Goal: Information Seeking & Learning: Learn about a topic

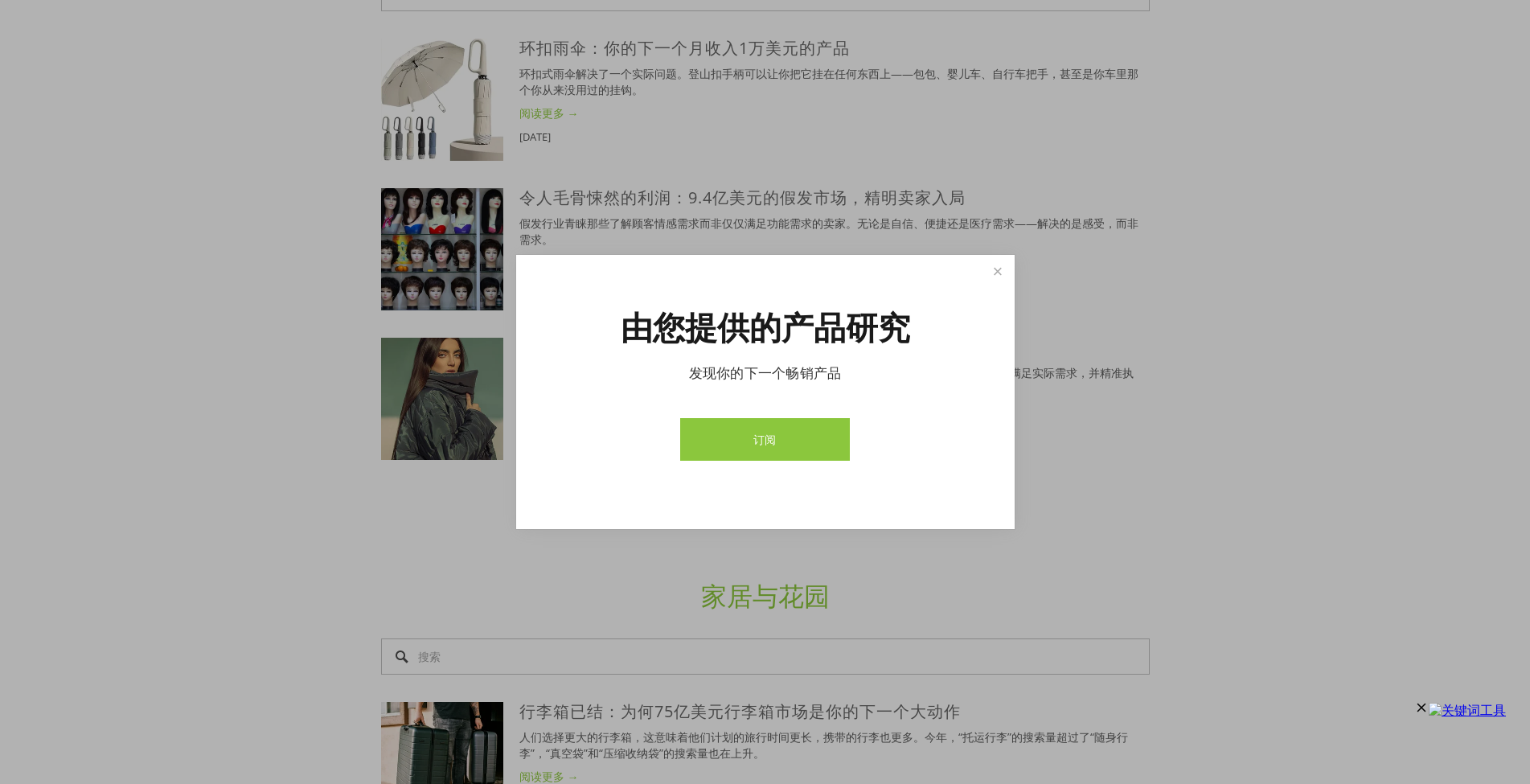
scroll to position [2894, 0]
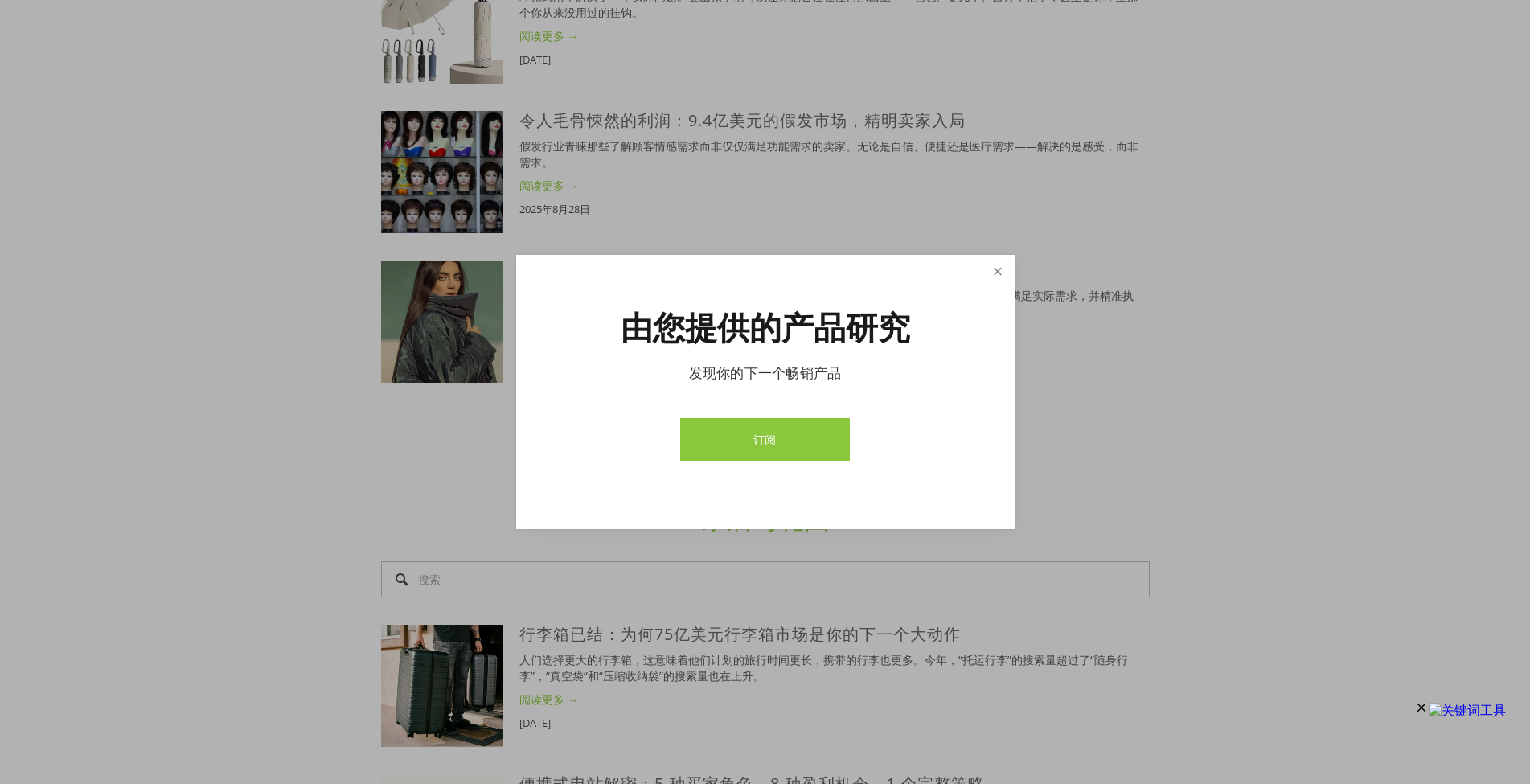
drag, startPoint x: 995, startPoint y: 270, endPoint x: 1010, endPoint y: 269, distance: 15.0
click at [1000, 269] on link "关闭" at bounding box center [997, 271] width 28 height 28
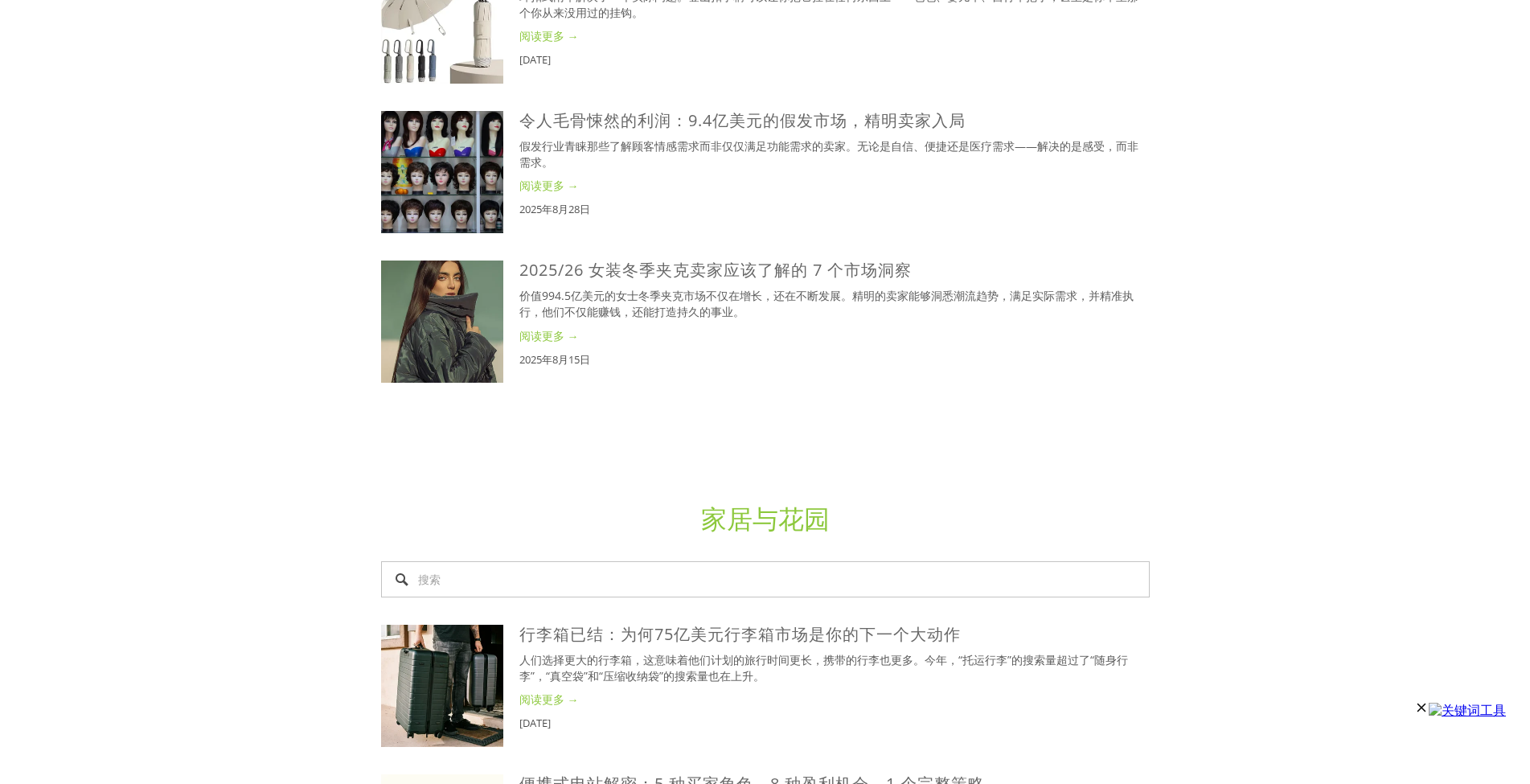
scroll to position [0, 0]
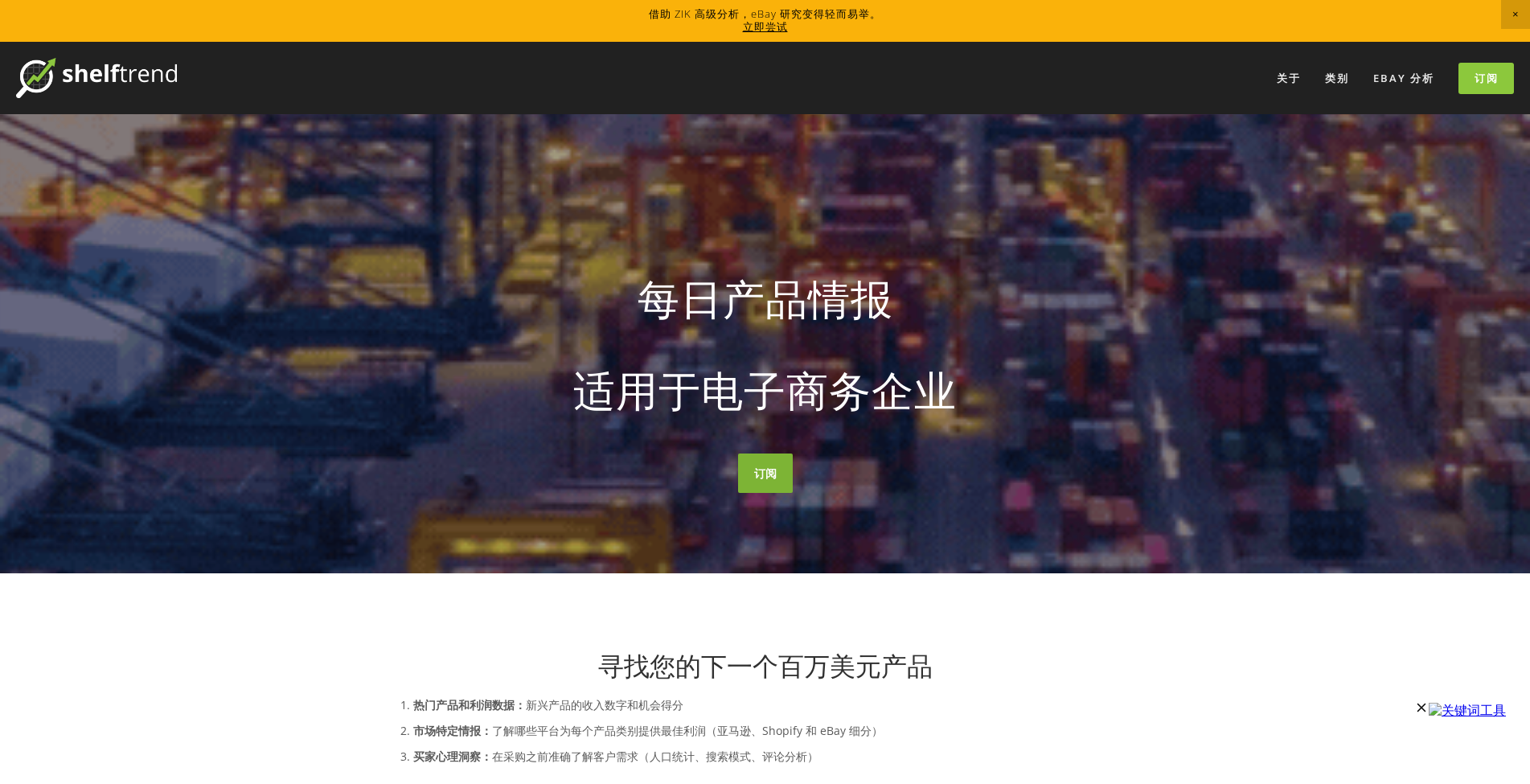
click at [760, 479] on font "订阅" at bounding box center [765, 473] width 23 height 15
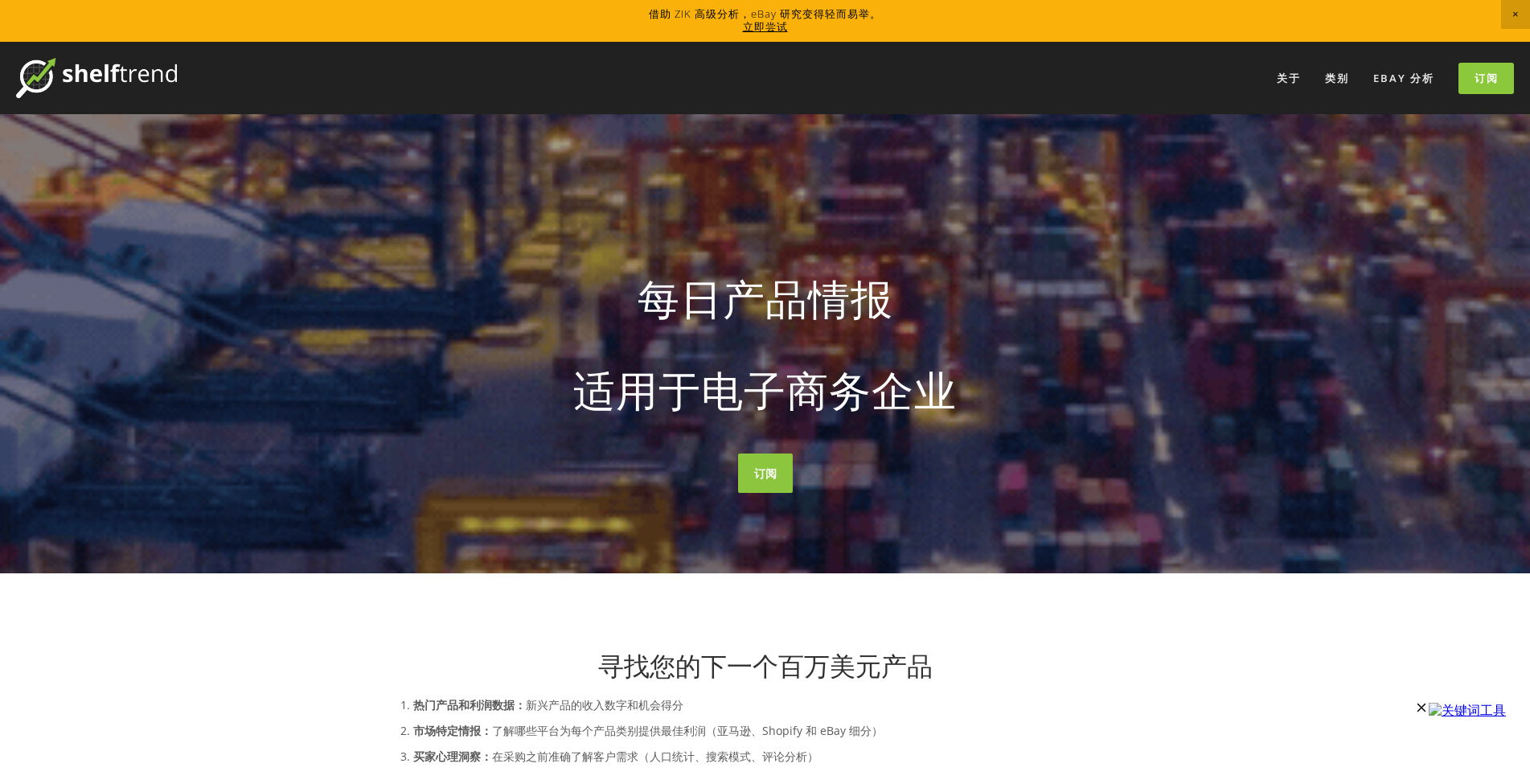
click at [758, 369] on font "适用于电子商务企业" at bounding box center [764, 389] width 383 height 57
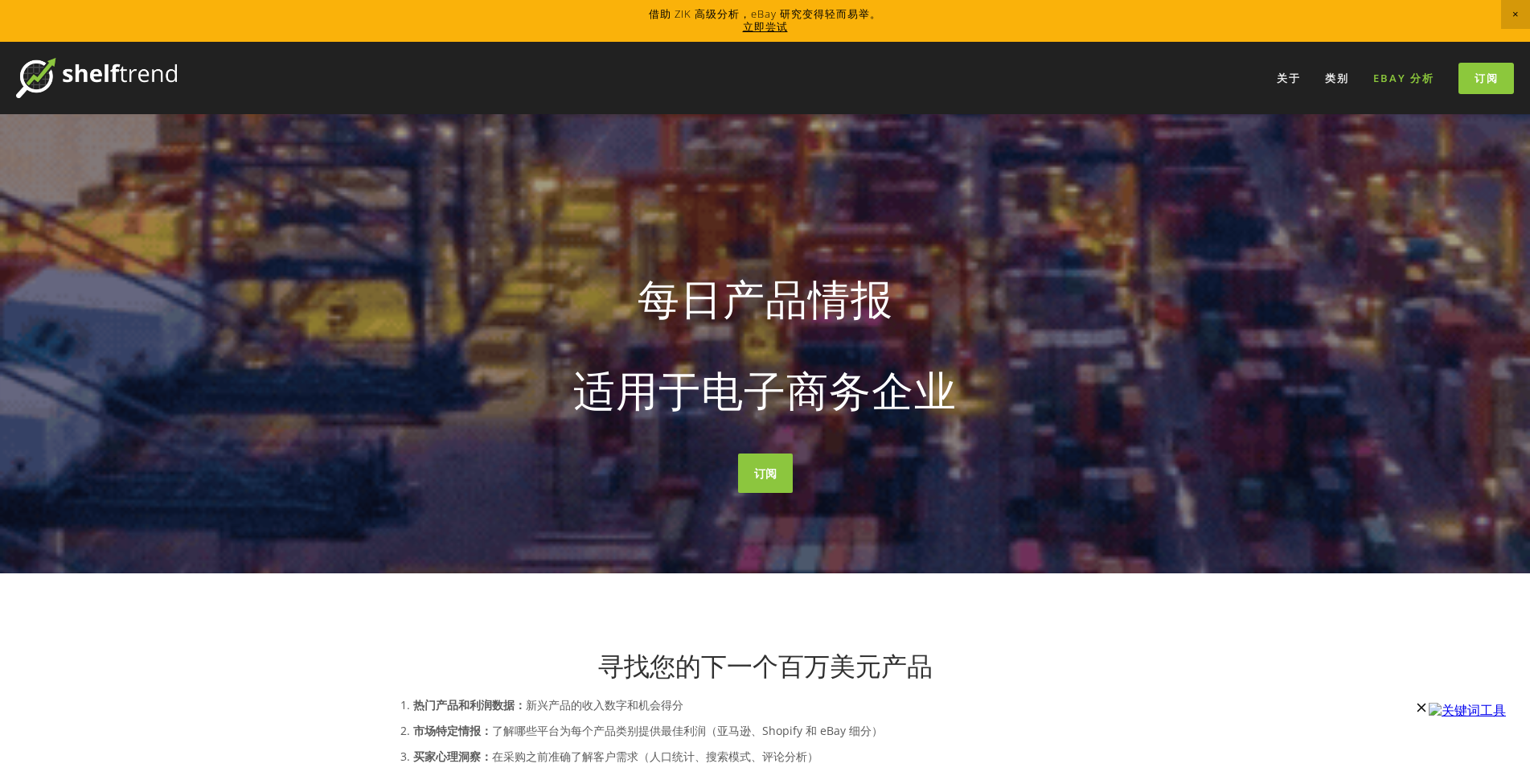
click at [1400, 69] on link "eBay 分析" at bounding box center [1404, 78] width 82 height 26
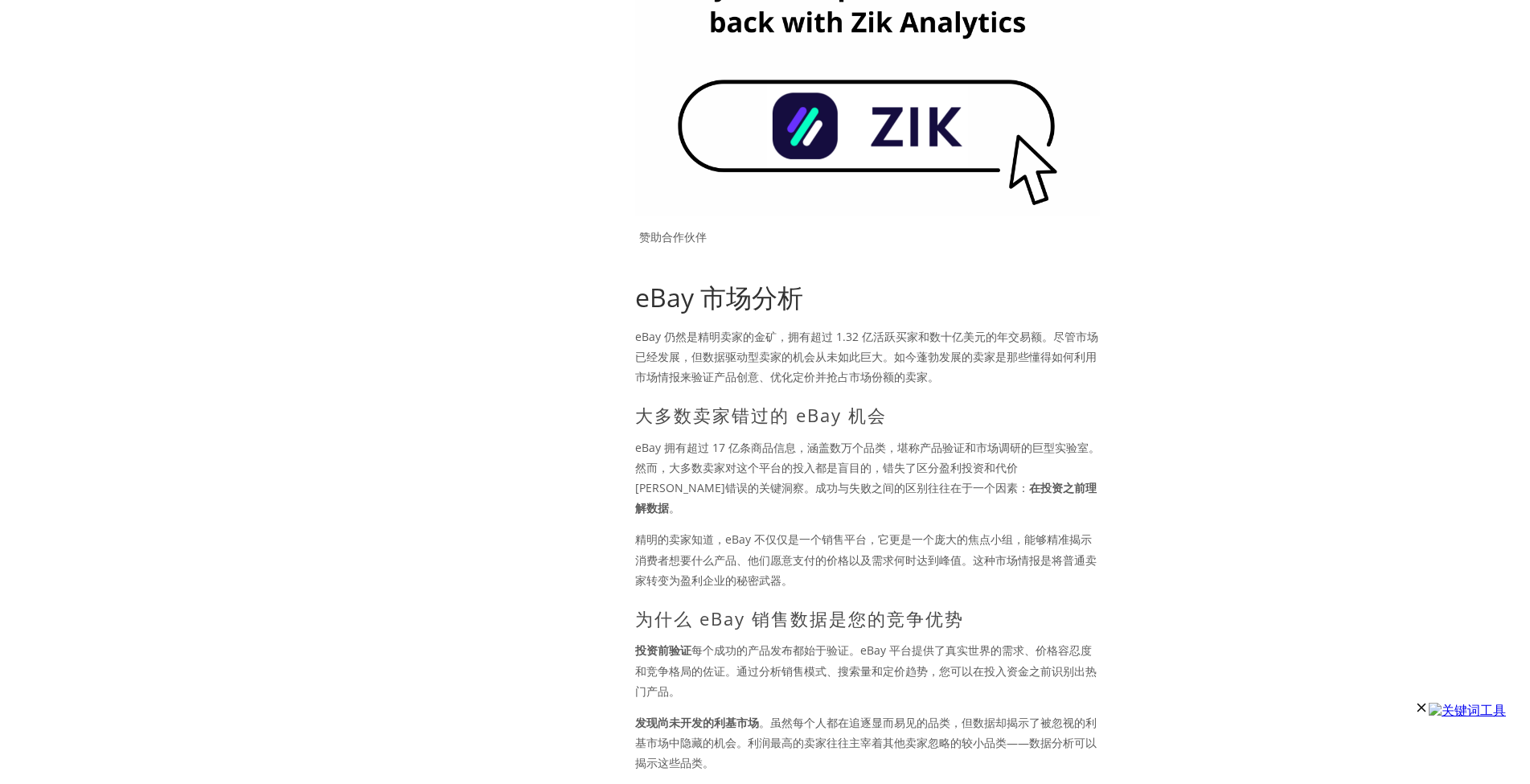
scroll to position [322, 0]
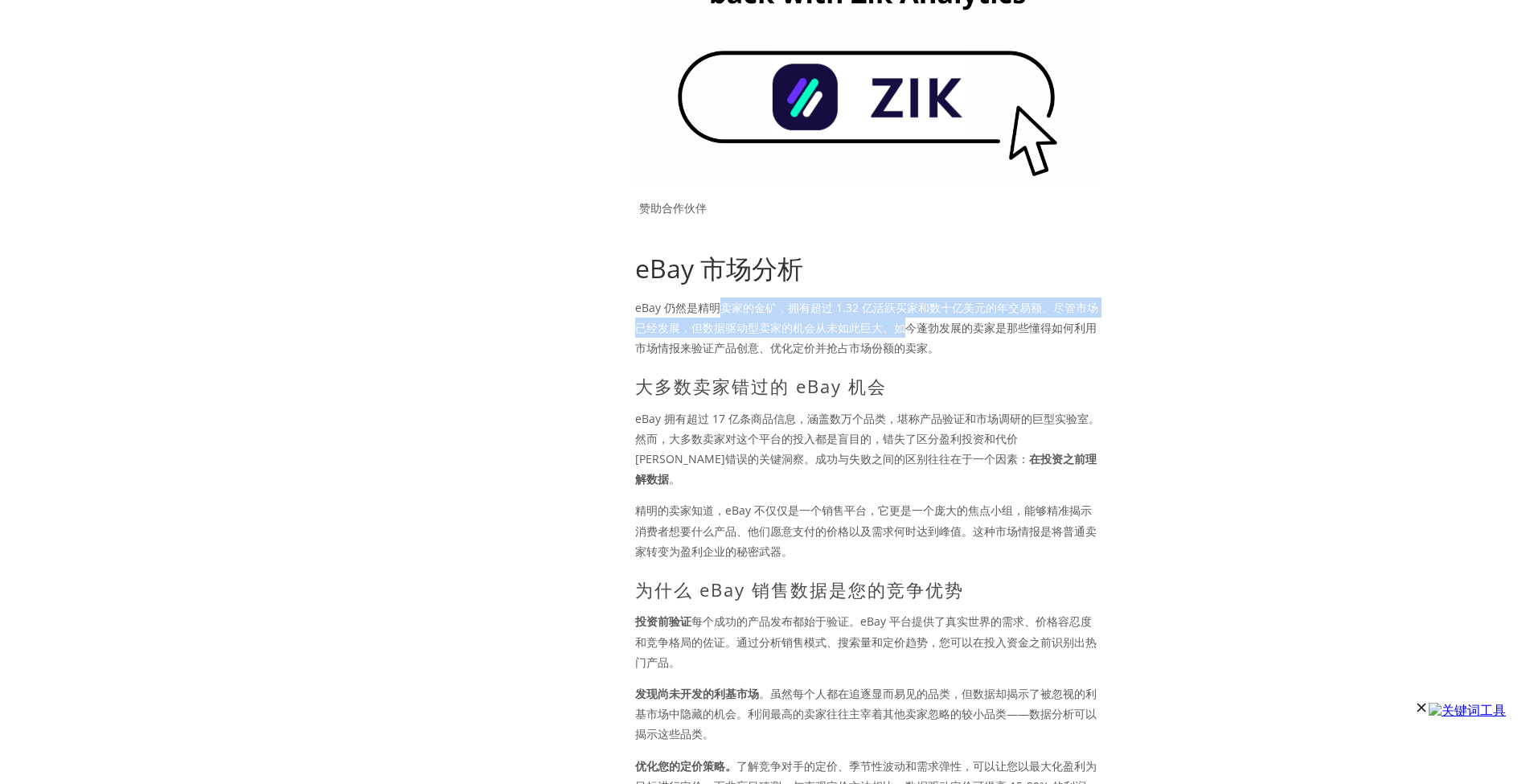
drag, startPoint x: 717, startPoint y: 303, endPoint x: 912, endPoint y: 330, distance: 196.9
click at [909, 326] on font "eBay 仍然是精明卖家的金矿，拥有超过 1.32 亿活跃买家和数十亿美元的年交易额。尽管市场已经发展，但数据驱动型卖家的机会从未如此巨大。如今蓬勃发展的卖家…" at bounding box center [867, 327] width 463 height 55
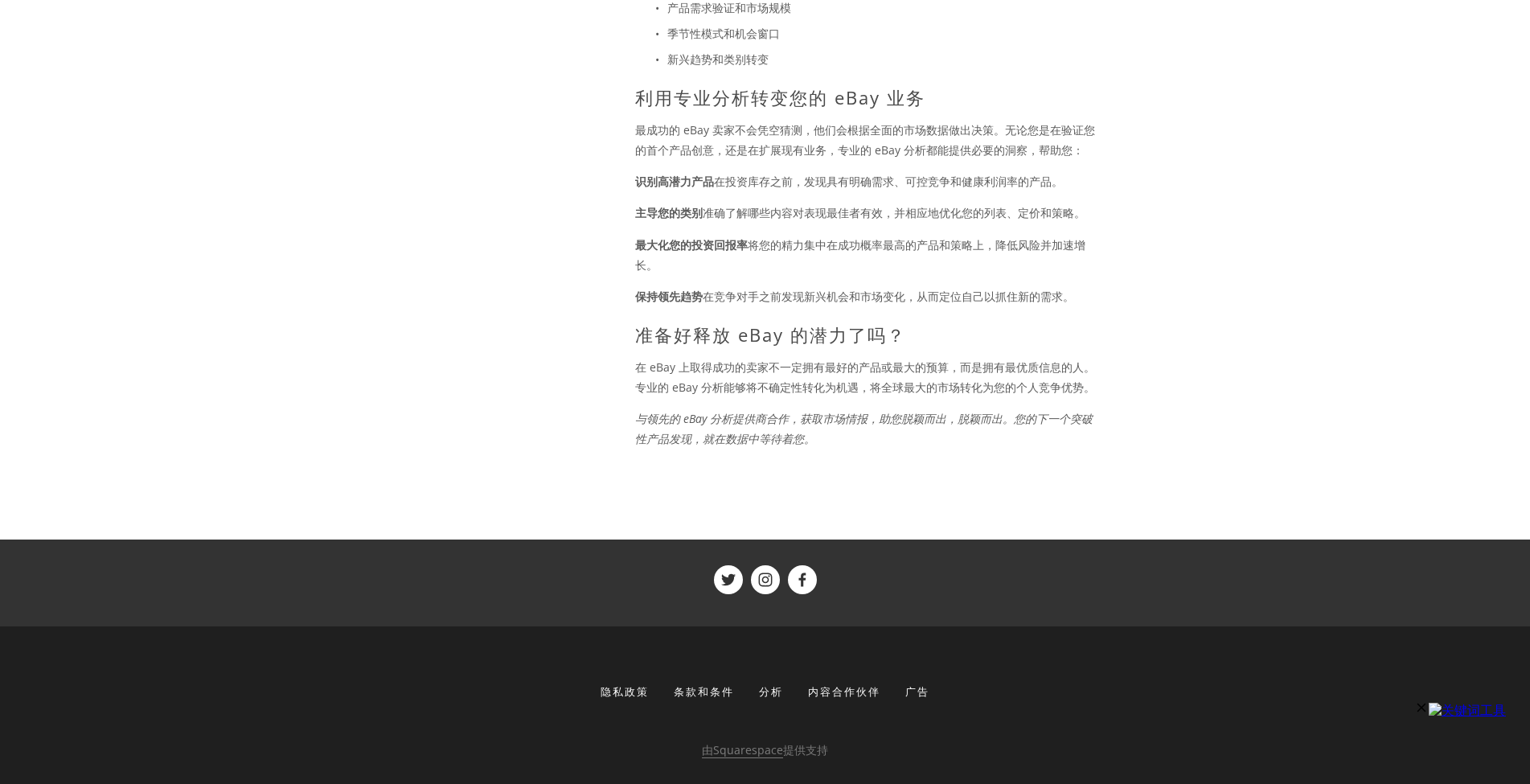
scroll to position [1353, 0]
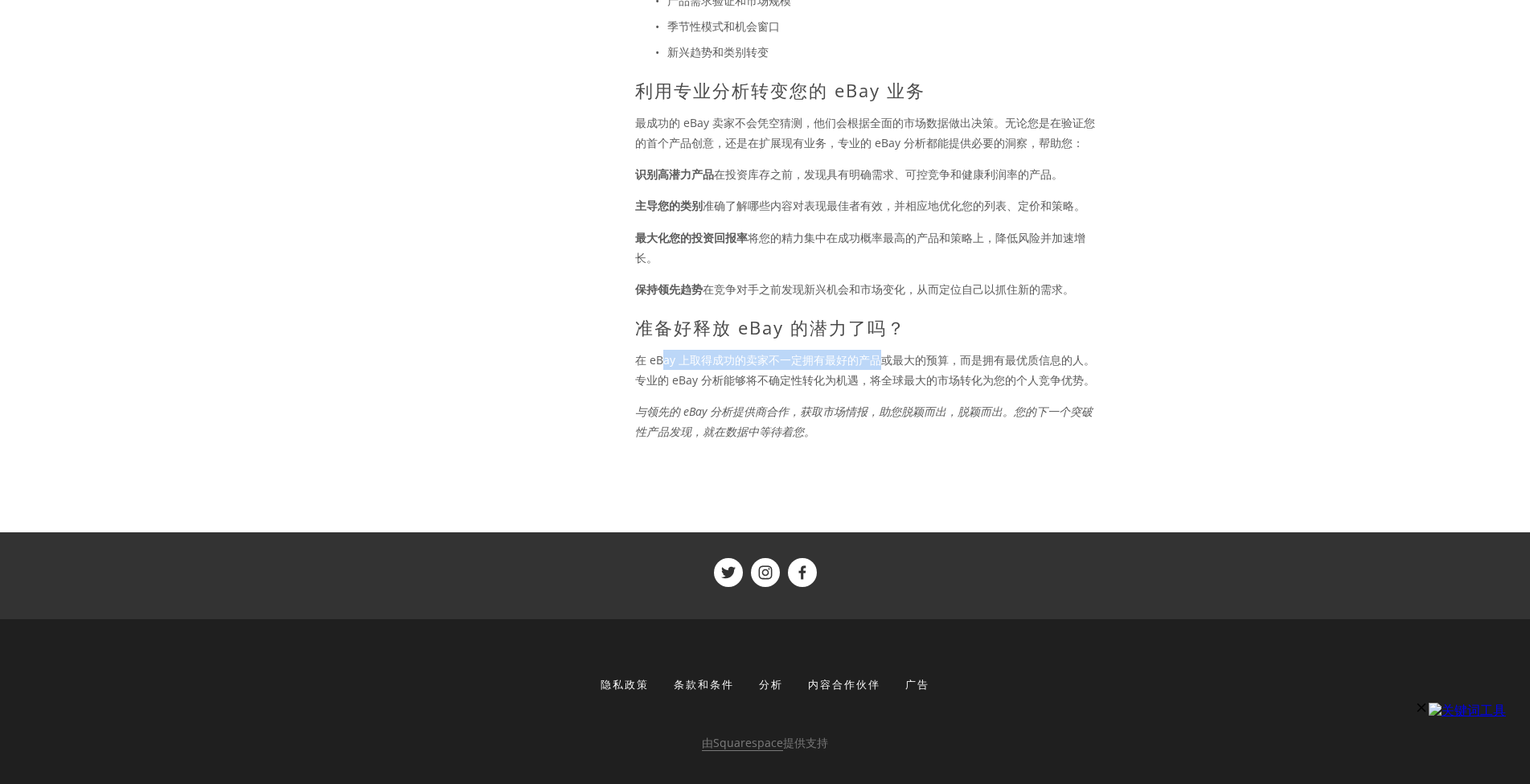
drag, startPoint x: 661, startPoint y: 340, endPoint x: 821, endPoint y: 387, distance: 166.8
click at [884, 353] on font "在 eBay 上取得成功的卖家不一定拥有最好的产品或最大的预算，而是拥有最优质信息的人。专业的 eBay 分析能够将不确定性转化为机遇，将全球最大的市场转化为…" at bounding box center [865, 370] width 460 height 35
click at [813, 403] on font "与领先的 eBay 分析提供商合作，获取市场情报，助您脱颖而出，脱颖而出。您的下一个突破性产品发现，就在数据中等待着您。" at bounding box center [864, 421] width 458 height 35
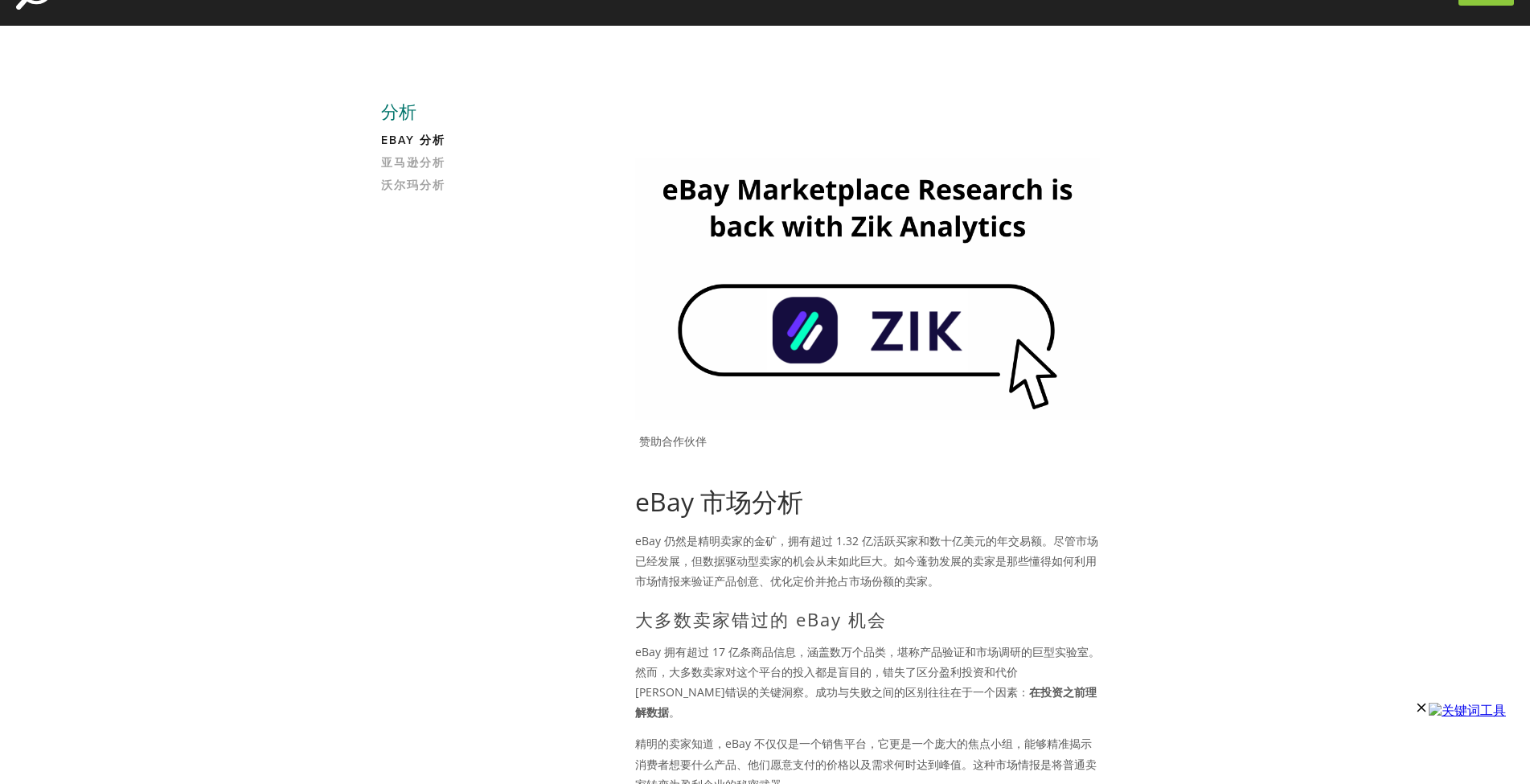
scroll to position [0, 0]
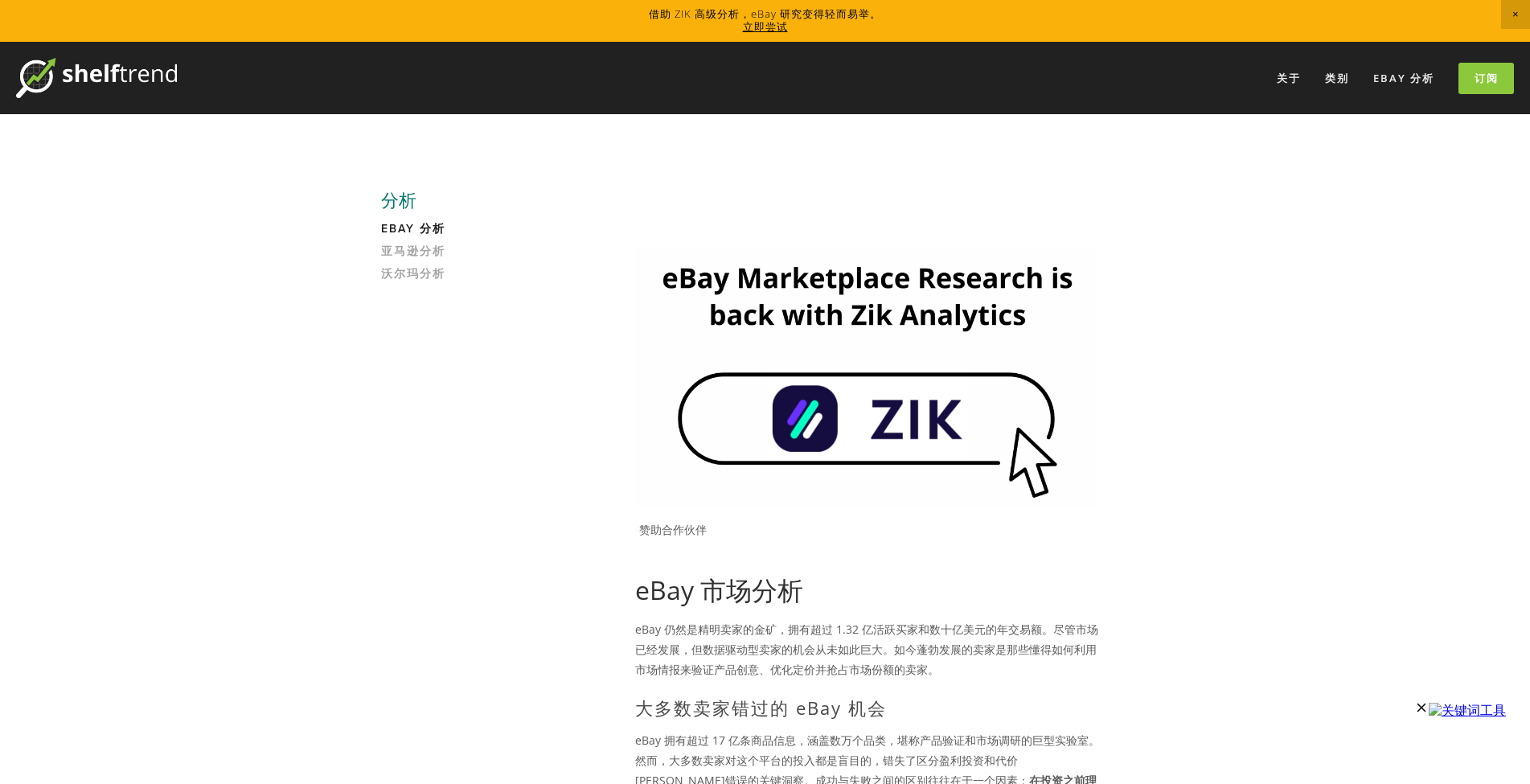
click at [854, 419] on img at bounding box center [867, 376] width 465 height 261
click at [767, 32] on font "立即尝试" at bounding box center [766, 26] width 45 height 15
